Goal: Find specific page/section: Find specific page/section

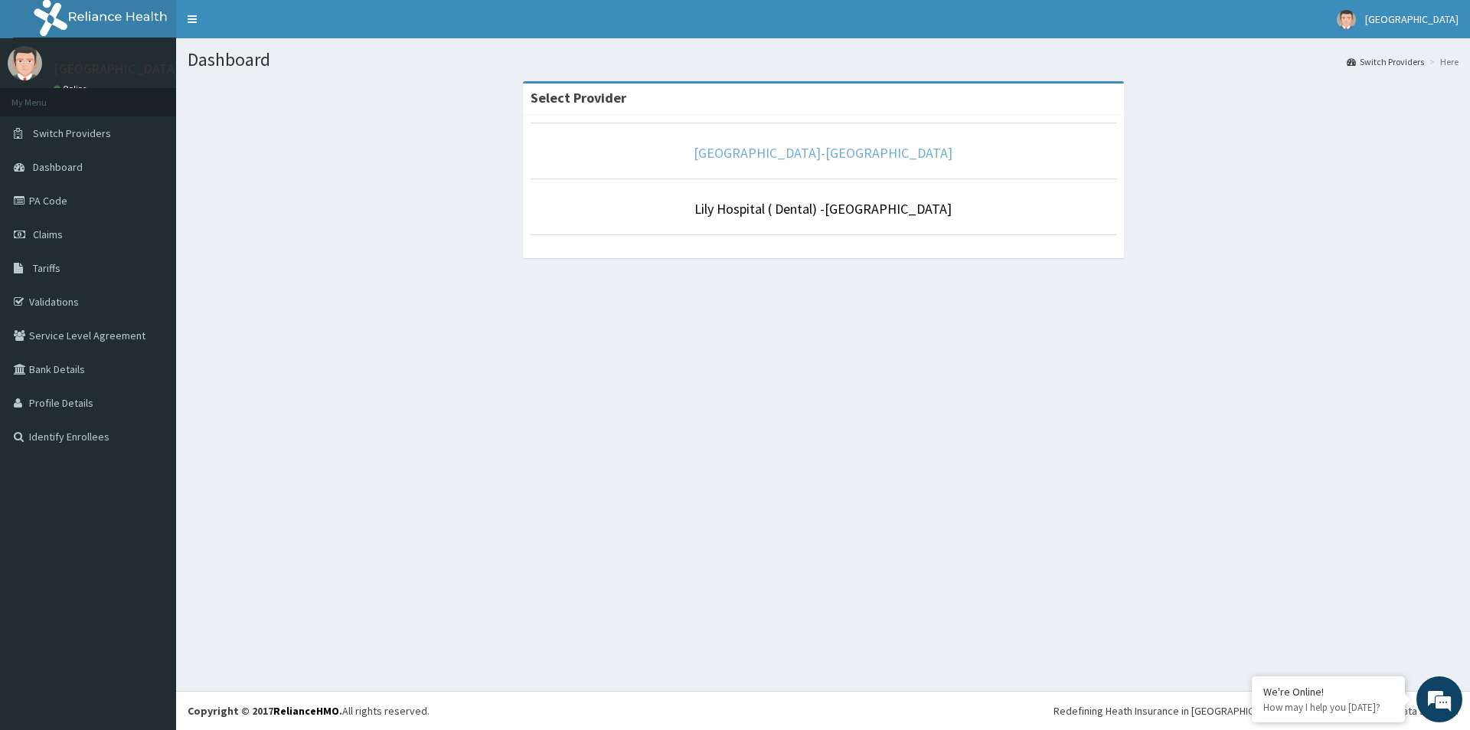
click at [830, 150] on link "[GEOGRAPHIC_DATA]-[GEOGRAPHIC_DATA]" at bounding box center [823, 153] width 259 height 18
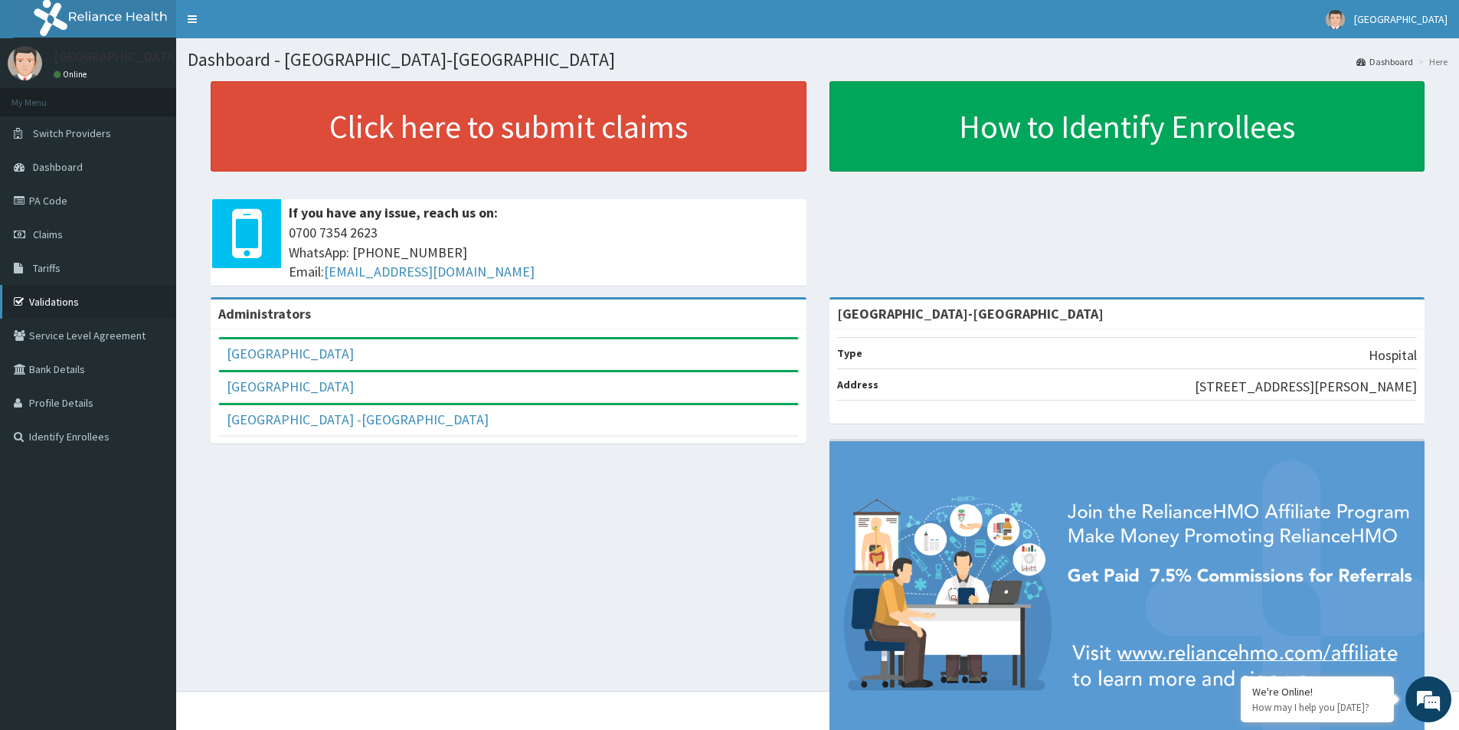
click at [60, 302] on link "Validations" at bounding box center [88, 302] width 176 height 34
